Goal: Transaction & Acquisition: Purchase product/service

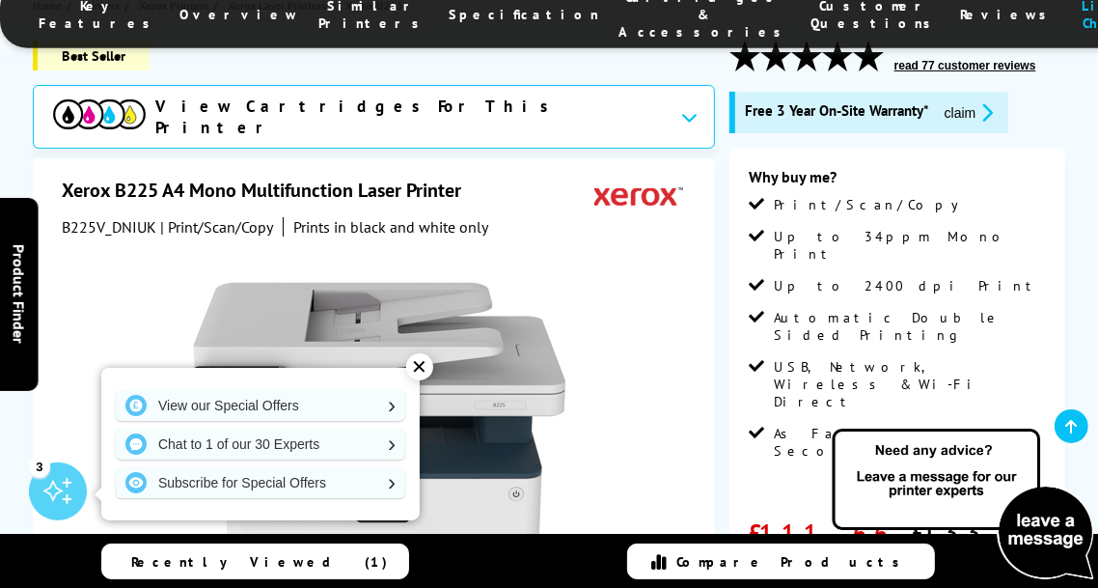
scroll to position [281, 0]
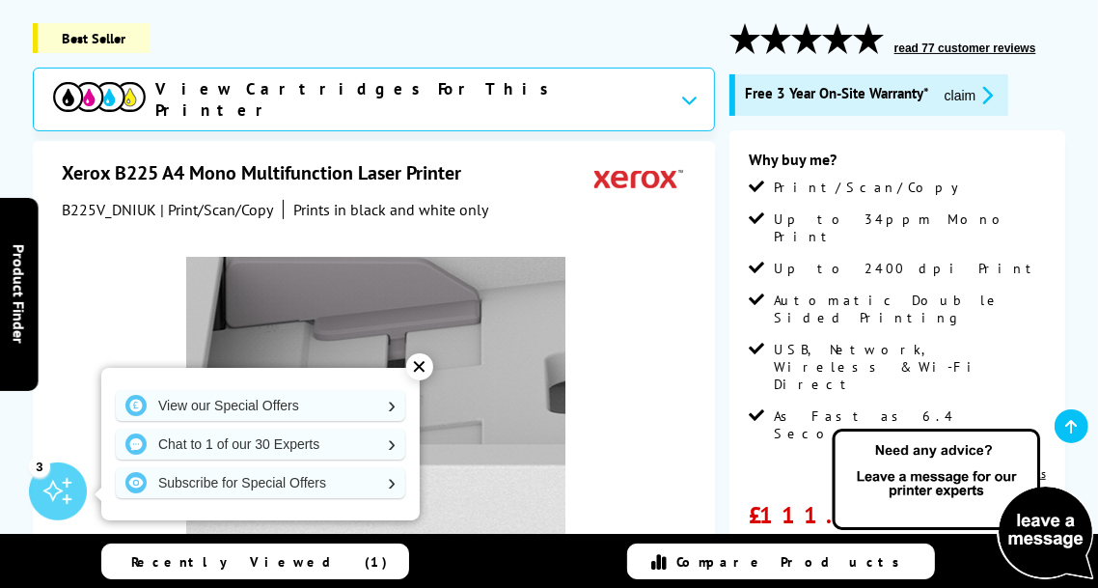
click at [364, 296] on img at bounding box center [376, 447] width 378 height 378
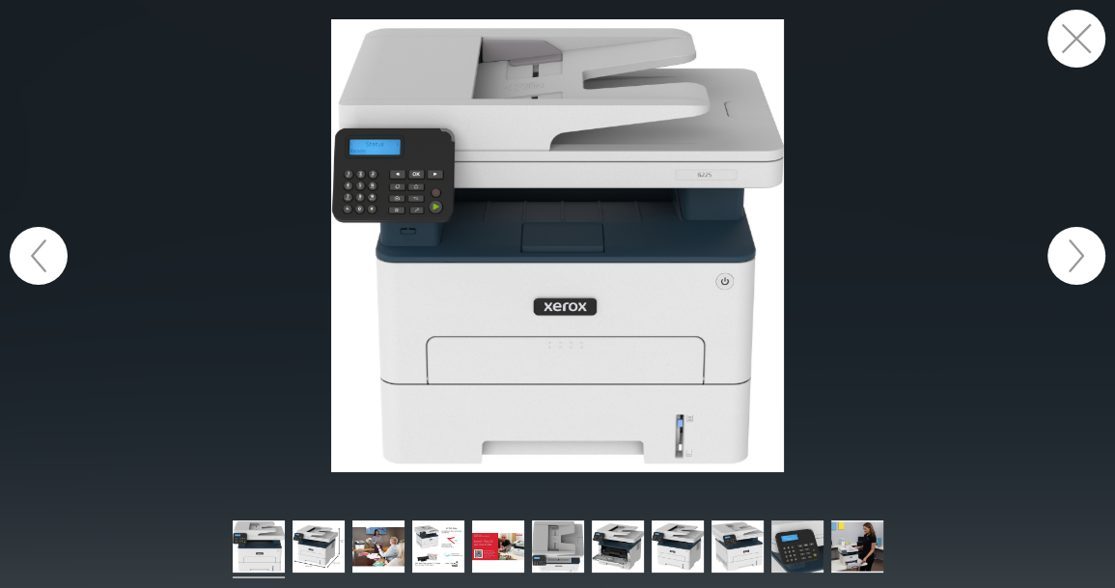
click at [1068, 49] on button "button" at bounding box center [1076, 39] width 58 height 58
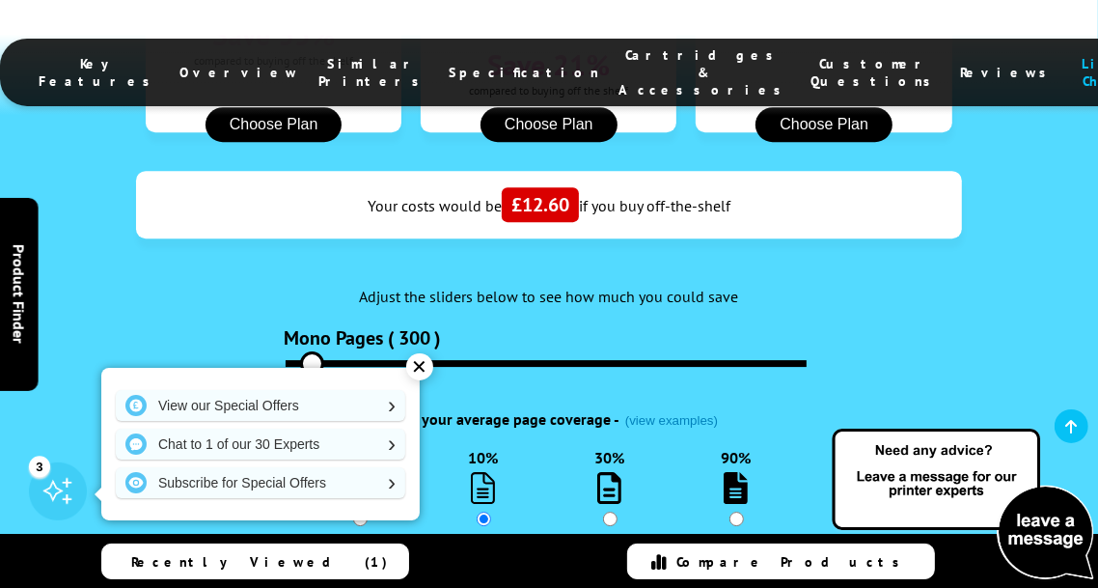
scroll to position [3854, 0]
